Goal: Transaction & Acquisition: Purchase product/service

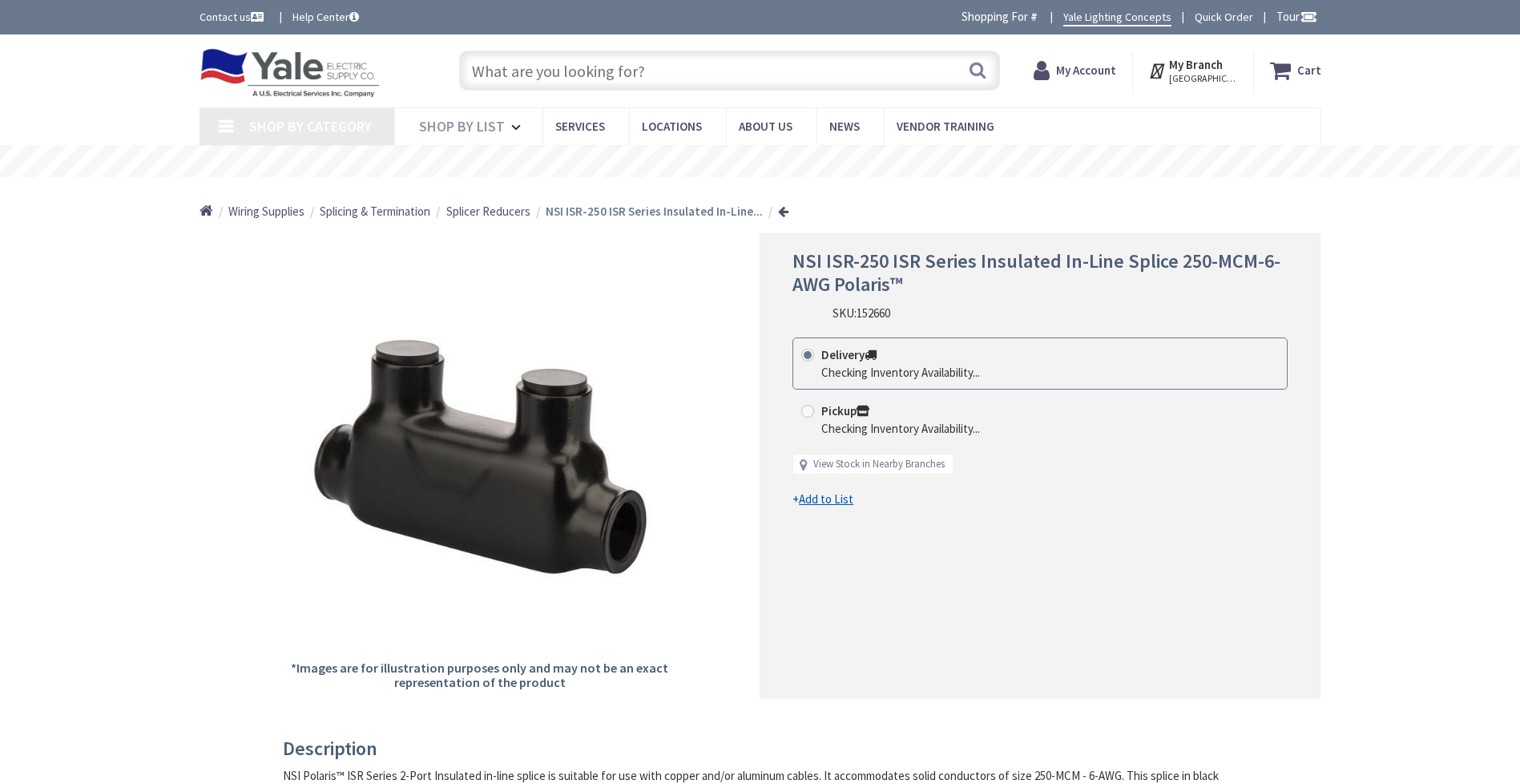
click at [658, 71] on input "text" at bounding box center [729, 70] width 541 height 40
type input "[PERSON_NAME][GEOGRAPHIC_DATA], [STREET_ADDRESS][PERSON_NAME]"
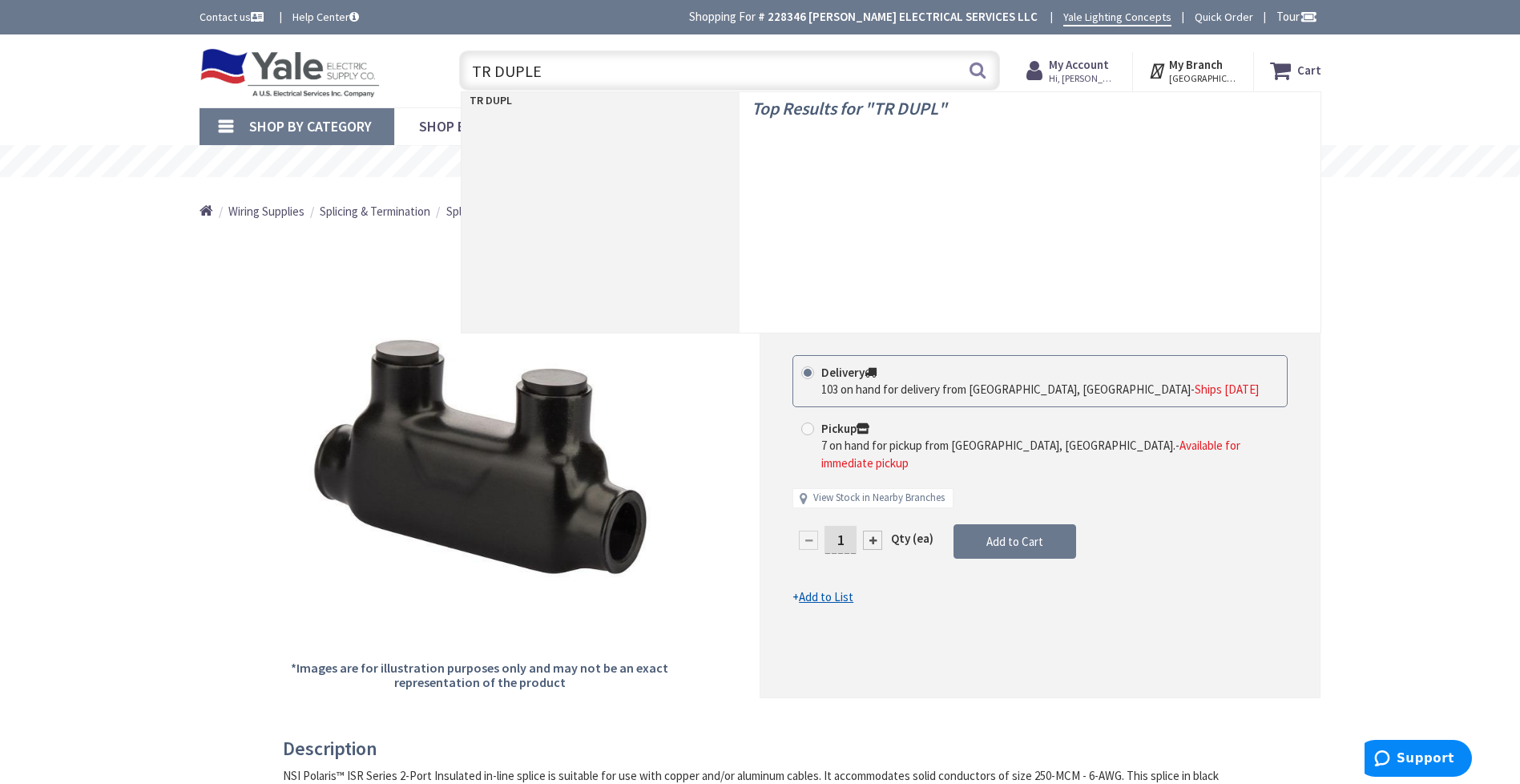
type input "TR DUPLEX"
